Goal: Find specific page/section: Find specific page/section

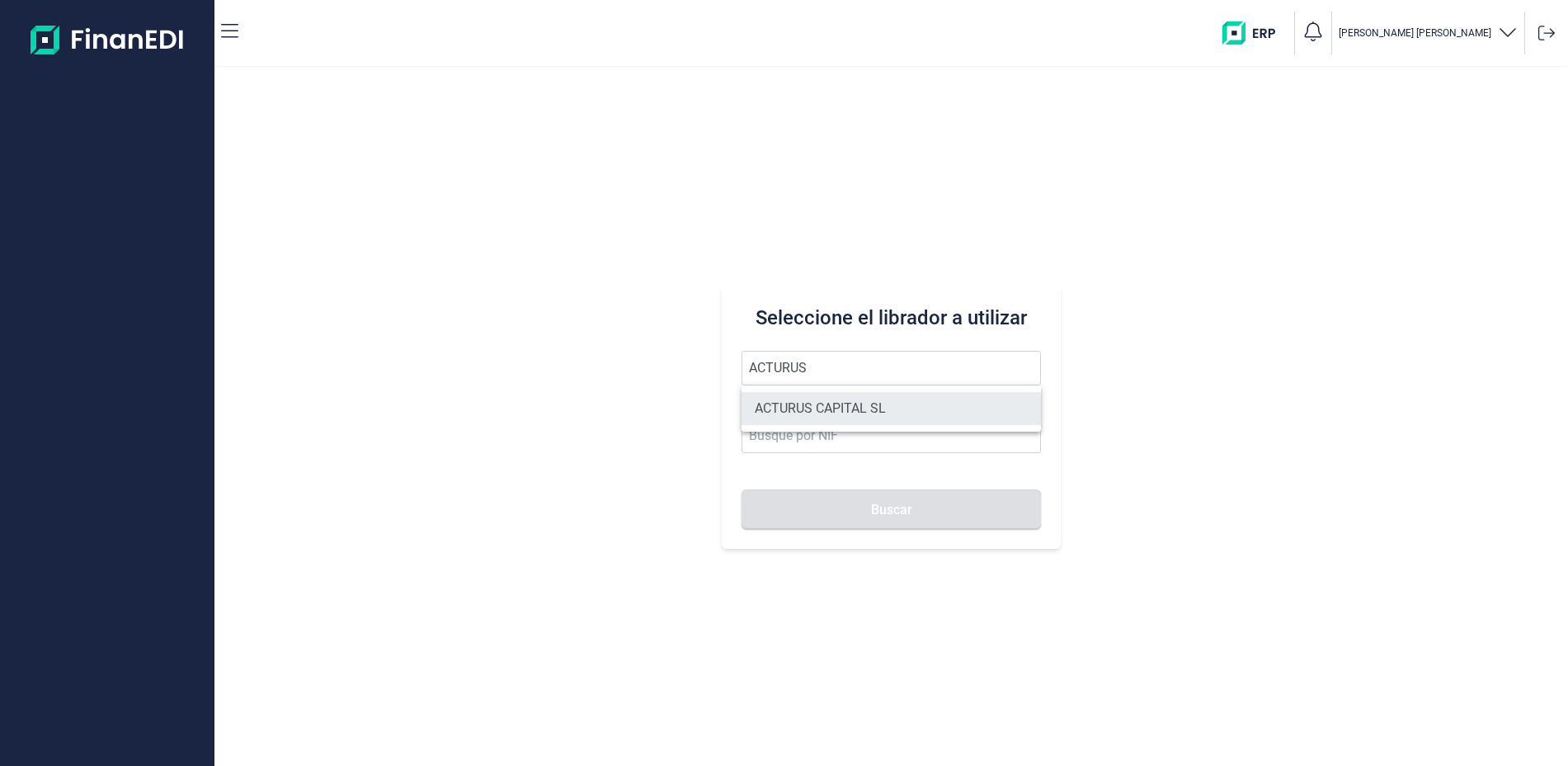
click at [871, 403] on li "ACTURUS CAPITAL SL" at bounding box center [891, 408] width 299 height 33
type input "ACTURUS CAPITAL SL"
type input "B83233346"
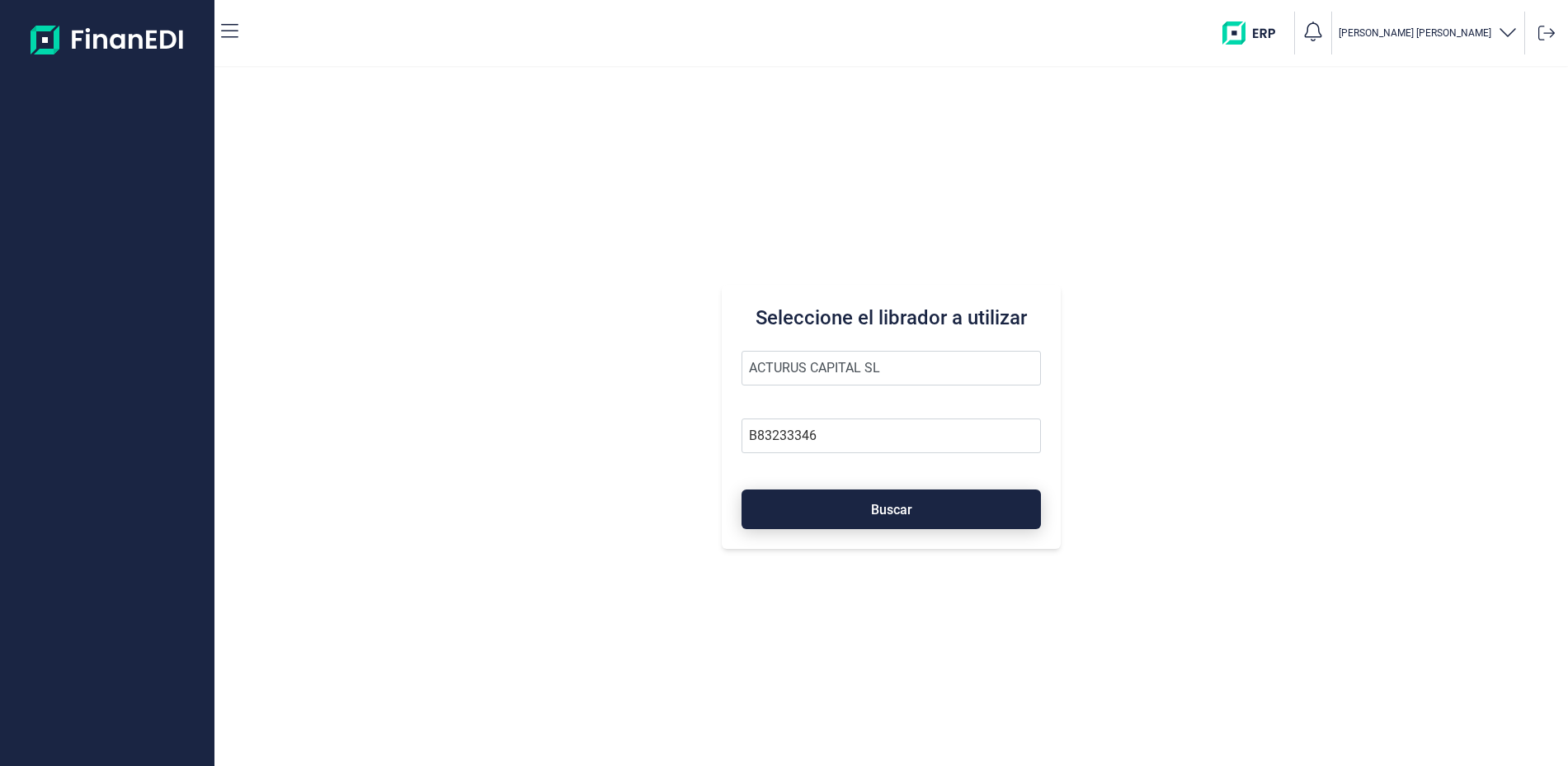
click at [921, 508] on button "Buscar" at bounding box center [891, 509] width 299 height 39
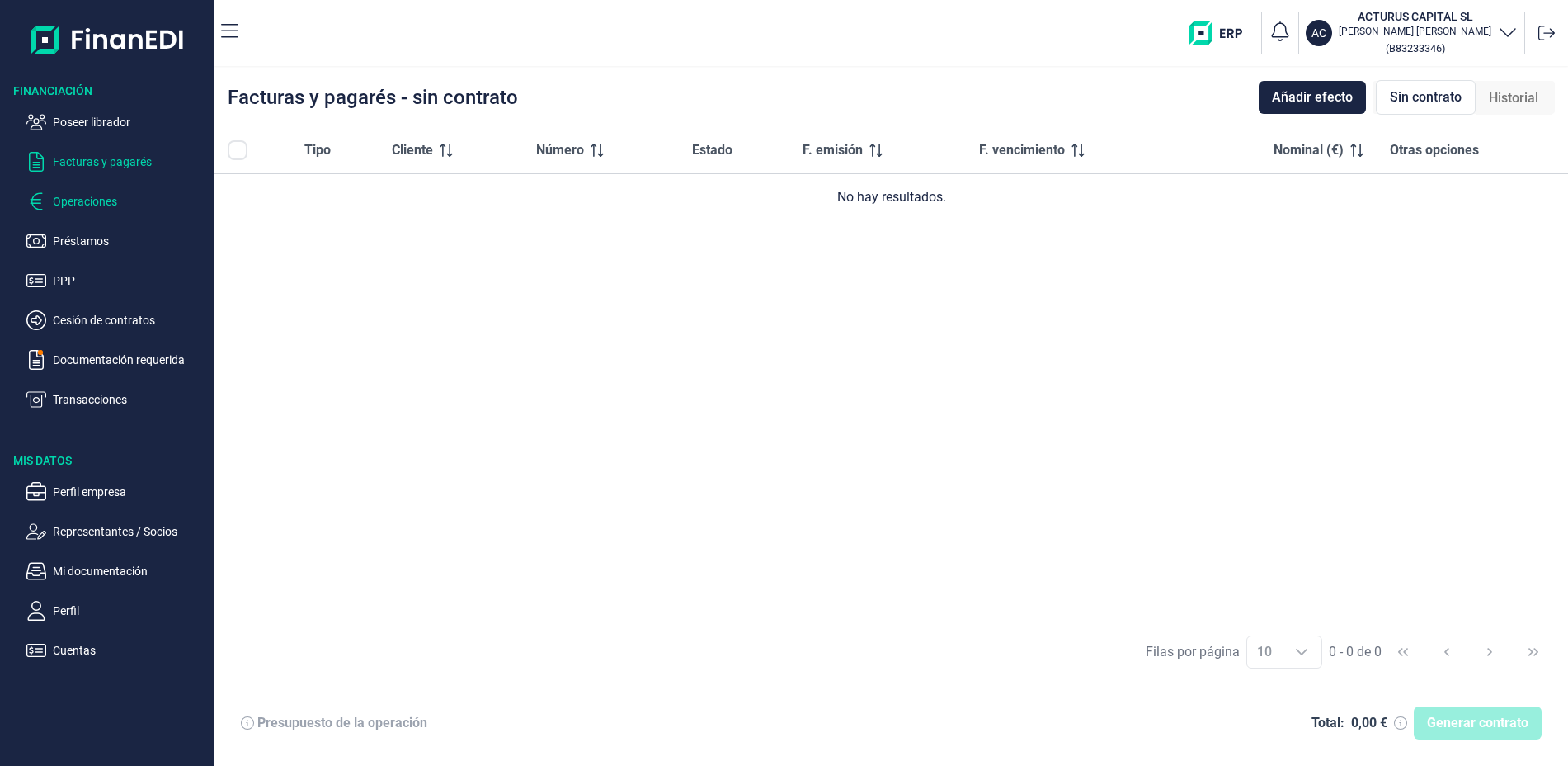
click at [113, 200] on p "Operaciones" at bounding box center [130, 200] width 155 height 20
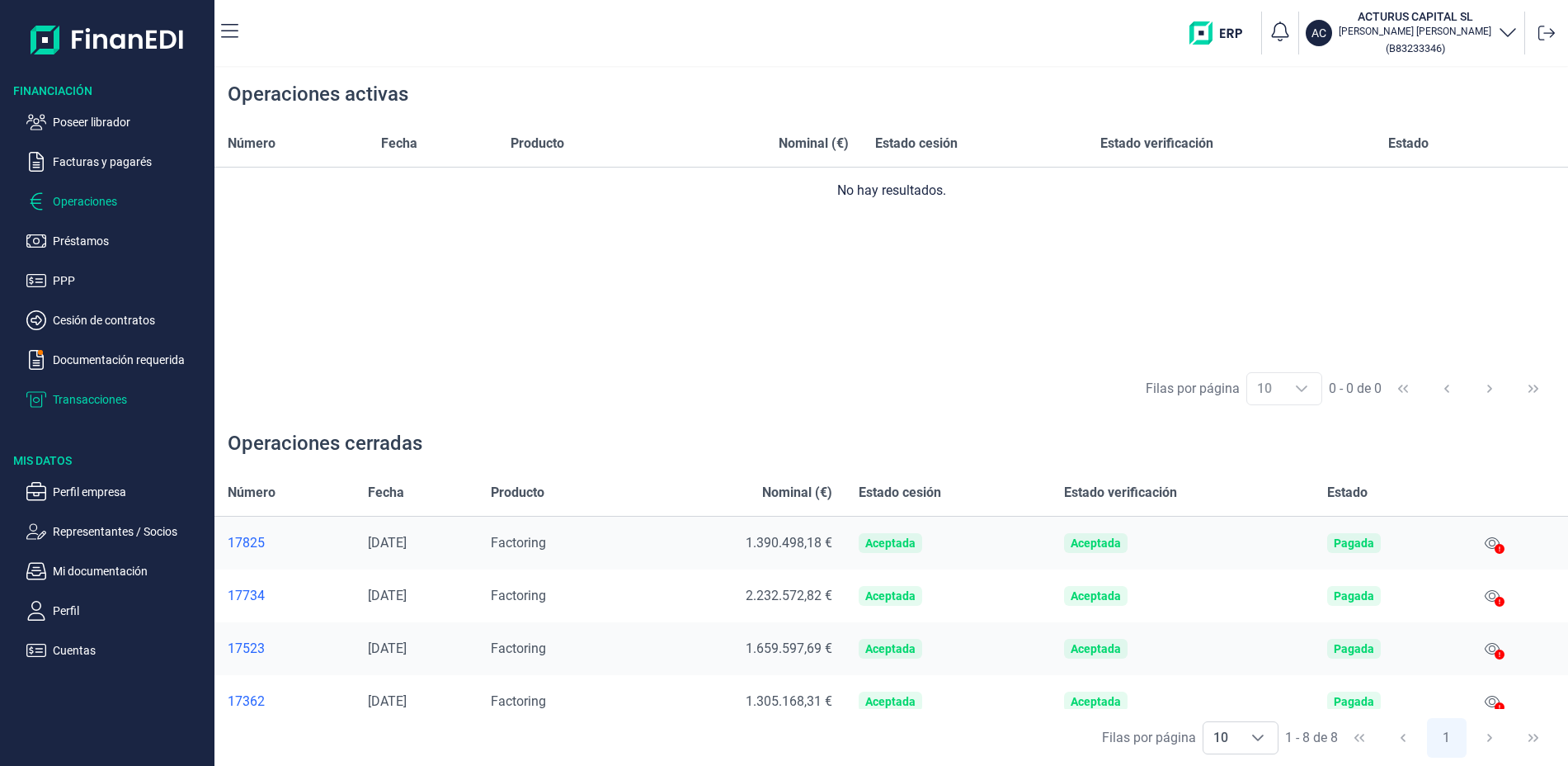
click at [110, 406] on p "Transacciones" at bounding box center [130, 399] width 155 height 20
